Goal: Task Accomplishment & Management: Complete application form

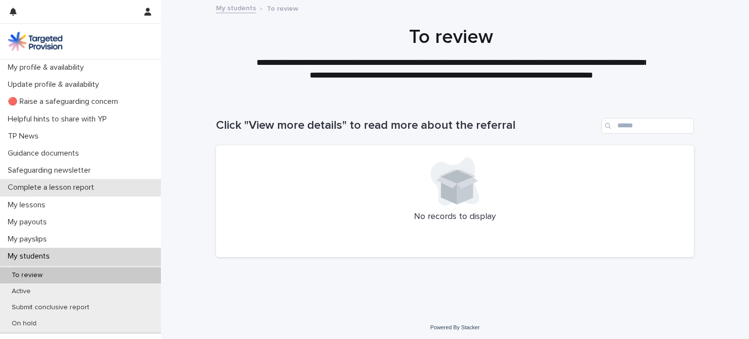
click at [39, 183] on p "Complete a lesson report" at bounding box center [53, 187] width 98 height 9
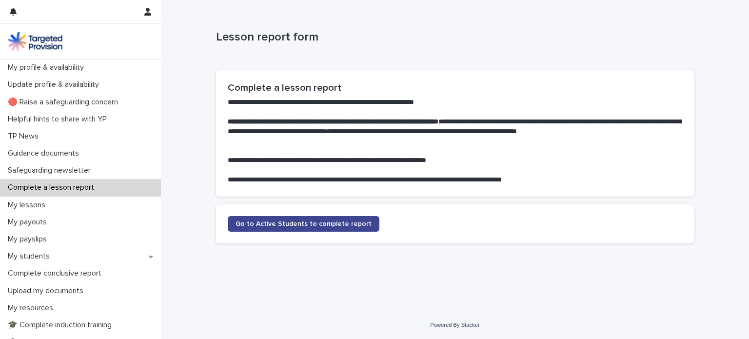
click at [277, 227] on link "Go to Active Students to complete report" at bounding box center [304, 224] width 152 height 16
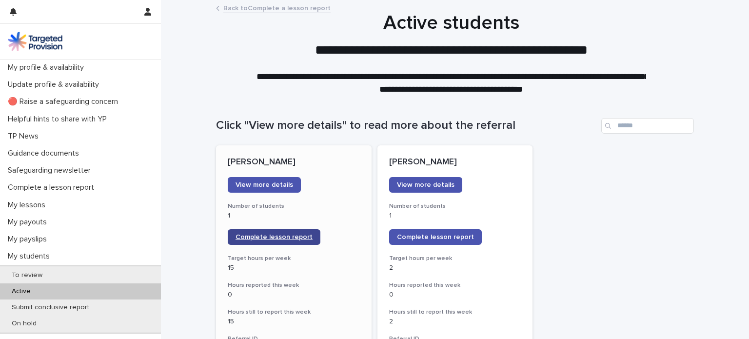
click at [271, 234] on span "Complete lesson report" at bounding box center [274, 237] width 77 height 7
click at [272, 237] on span "Complete lesson report" at bounding box center [274, 237] width 77 height 7
